Goal: Download file/media

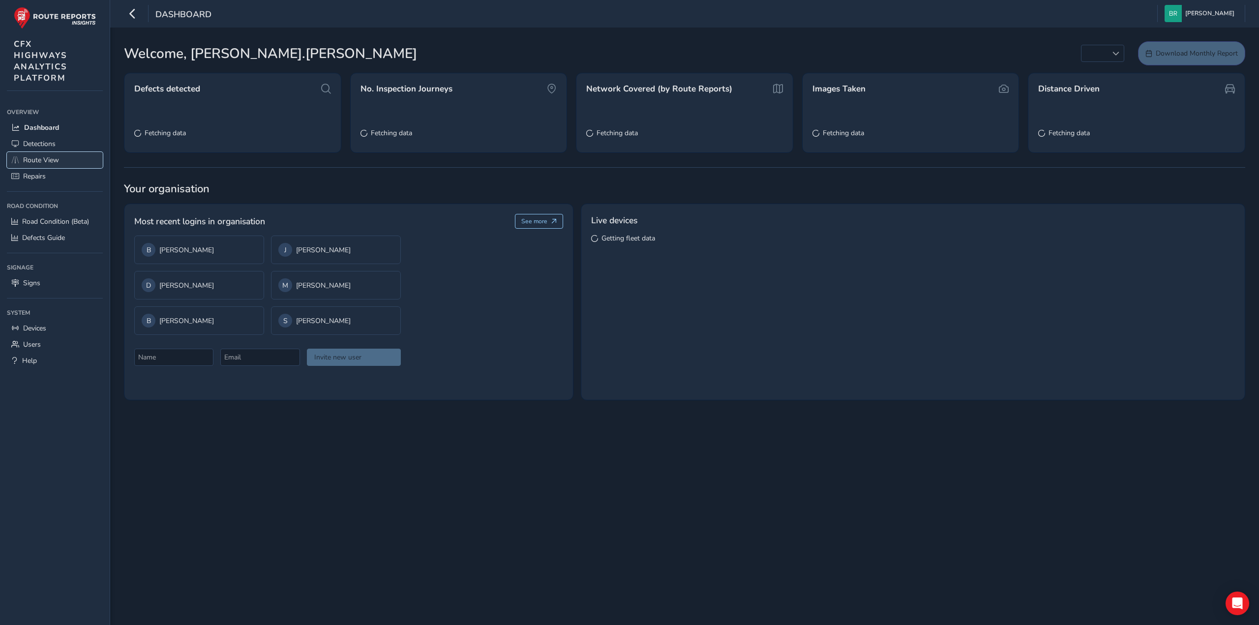
click at [69, 166] on link "Route View" at bounding box center [55, 160] width 96 height 16
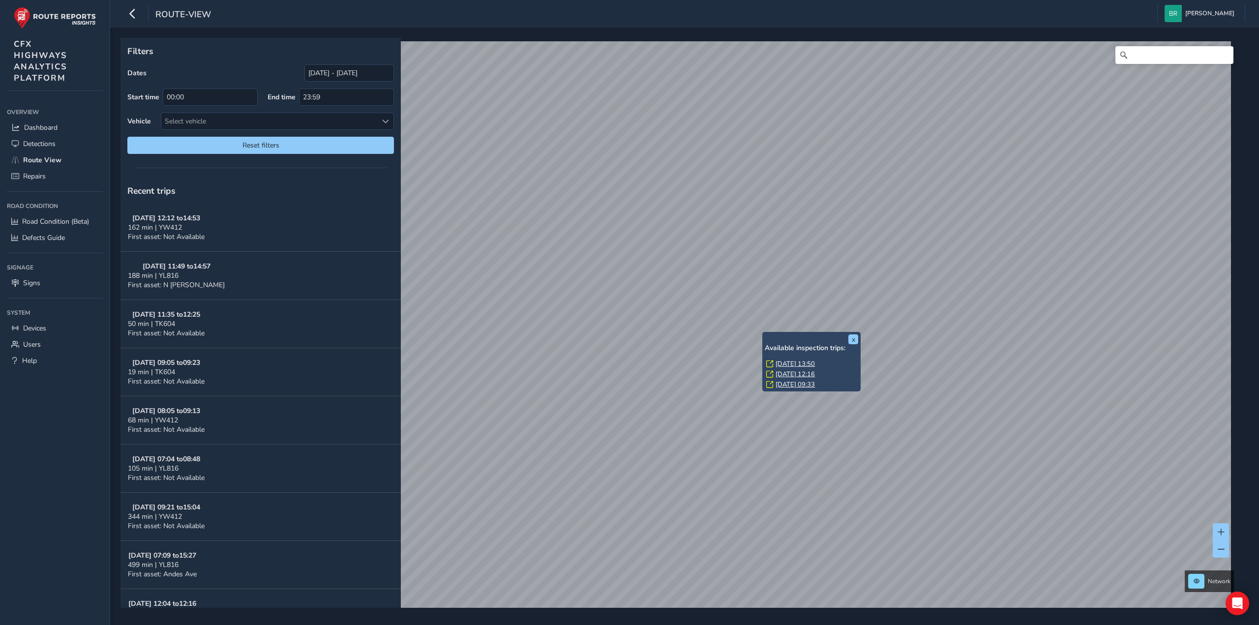
click at [791, 366] on link "[DATE] 13:50" at bounding box center [794, 363] width 39 height 9
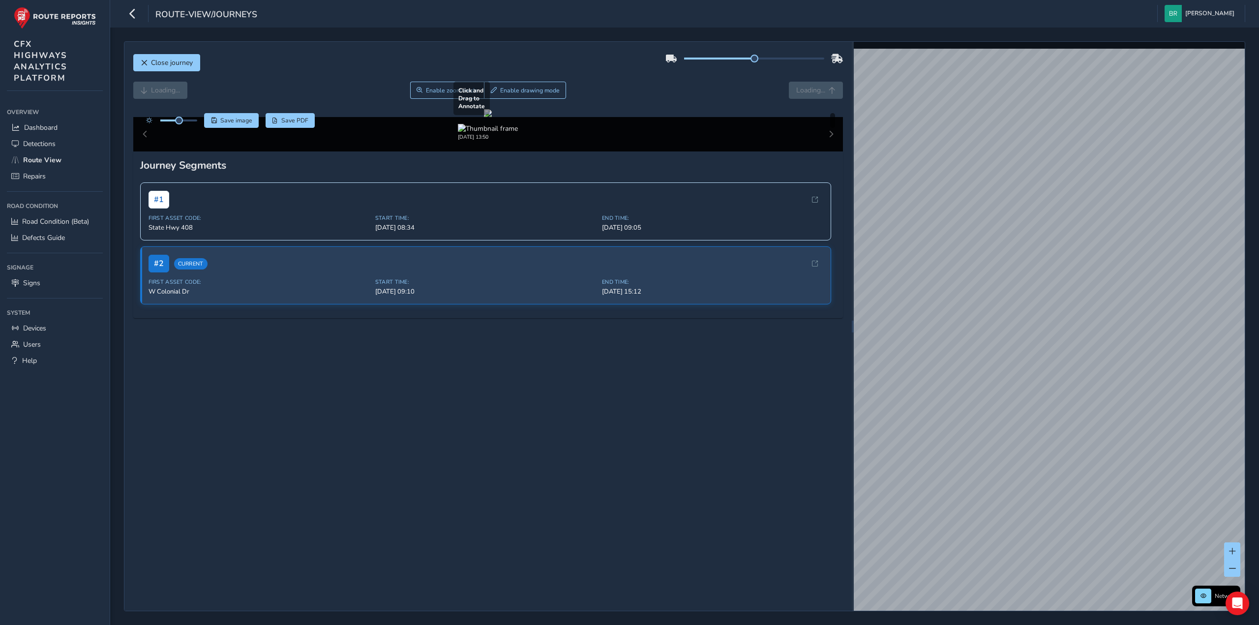
click at [484, 117] on div at bounding box center [488, 113] width 8 height 8
click at [1173, 312] on img "Preview frame" at bounding box center [1185, 308] width 25 height 8
click at [1200, 268] on div "x" at bounding box center [1246, 276] width 93 height 16
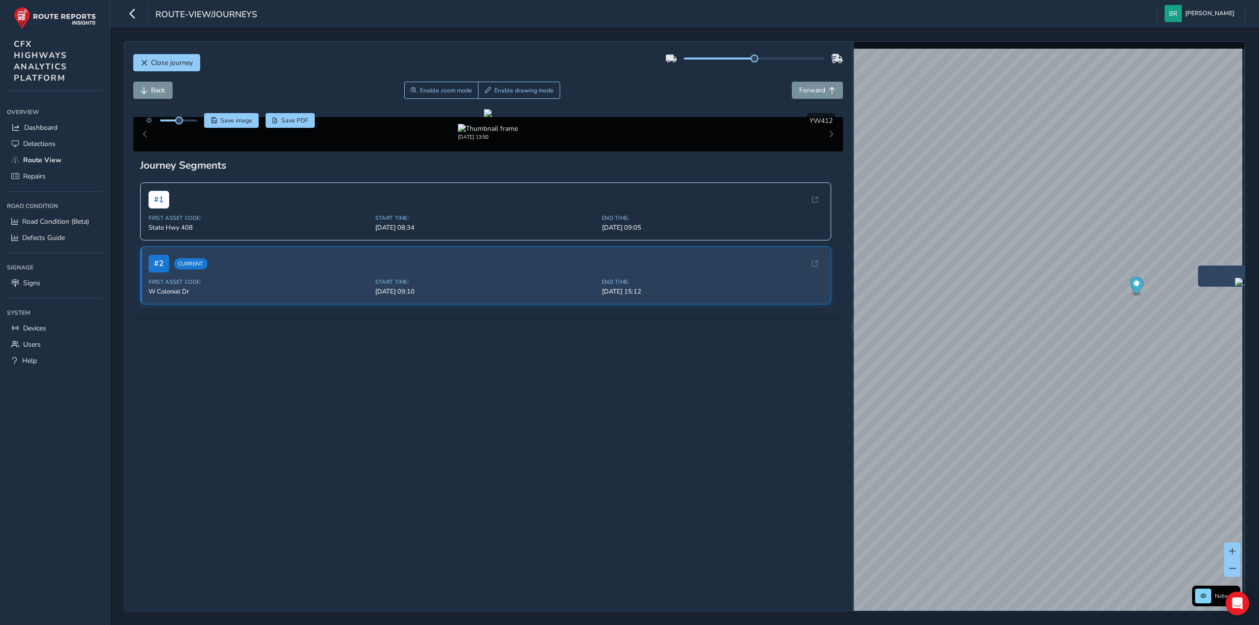
click at [1235, 286] on img "Preview frame" at bounding box center [1247, 282] width 25 height 8
click at [1220, 278] on img "Preview frame" at bounding box center [1232, 274] width 25 height 8
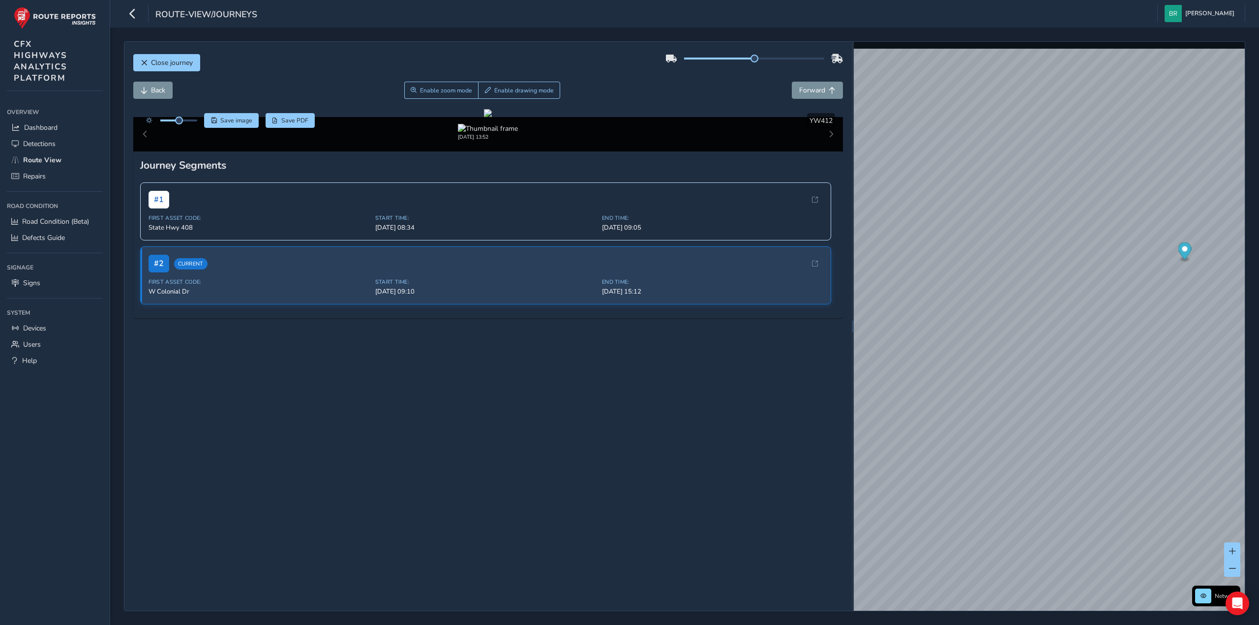
click at [1147, 274] on div "Network © Mapbox © OpenStreetMap Improve this map © Maxar" at bounding box center [1049, 326] width 391 height 569
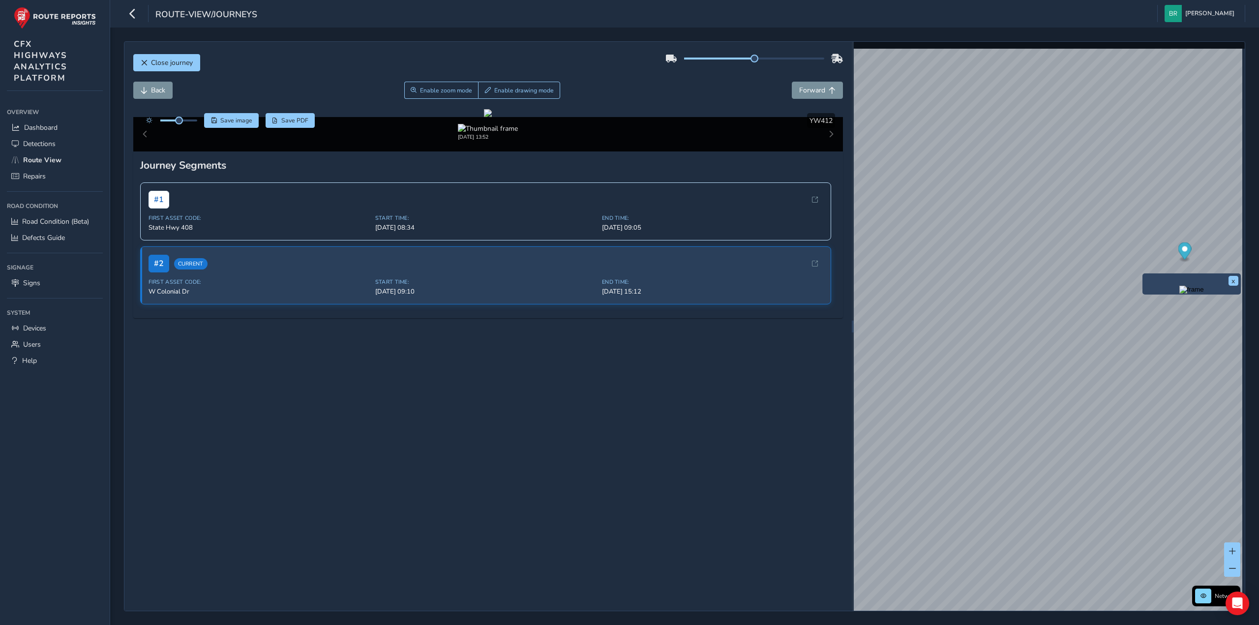
click at [1179, 294] on img "Preview frame" at bounding box center [1191, 290] width 25 height 8
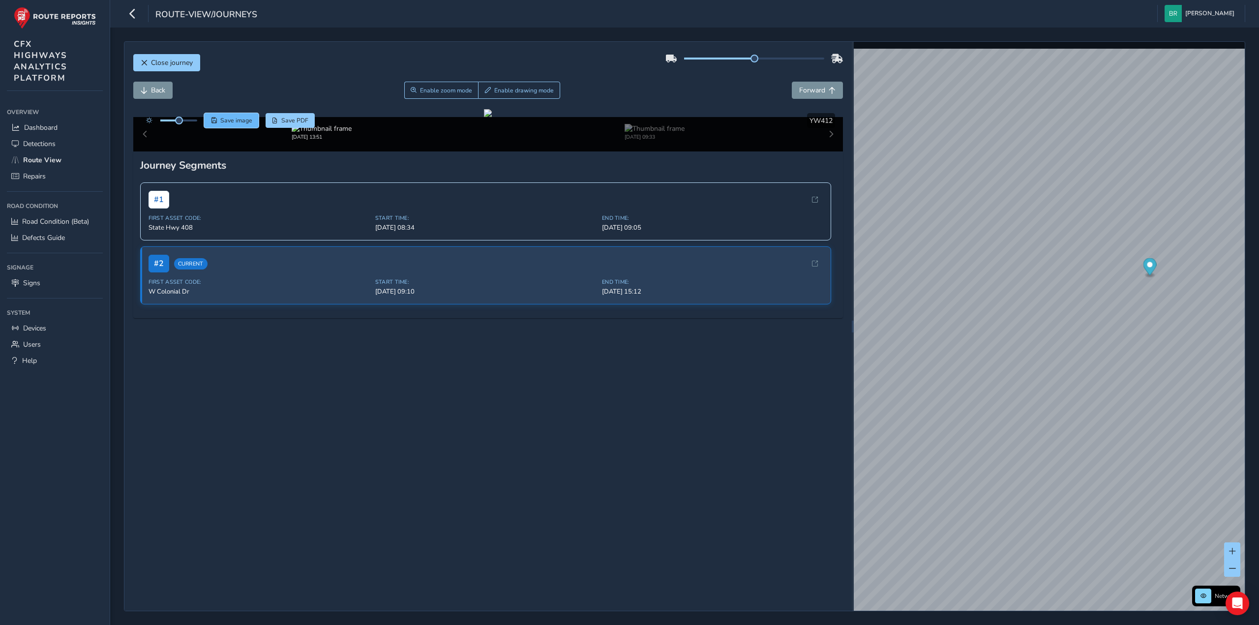
click at [244, 122] on span "Save image" at bounding box center [236, 121] width 32 height 8
